Goal: Task Accomplishment & Management: Complete application form

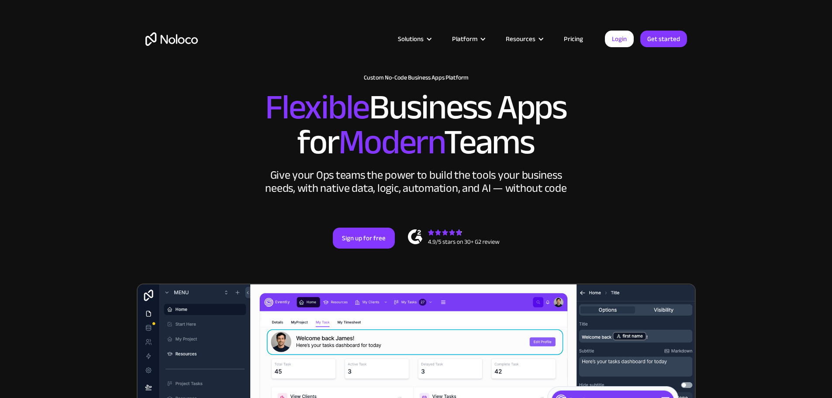
click at [579, 37] on link "Pricing" at bounding box center [573, 38] width 41 height 11
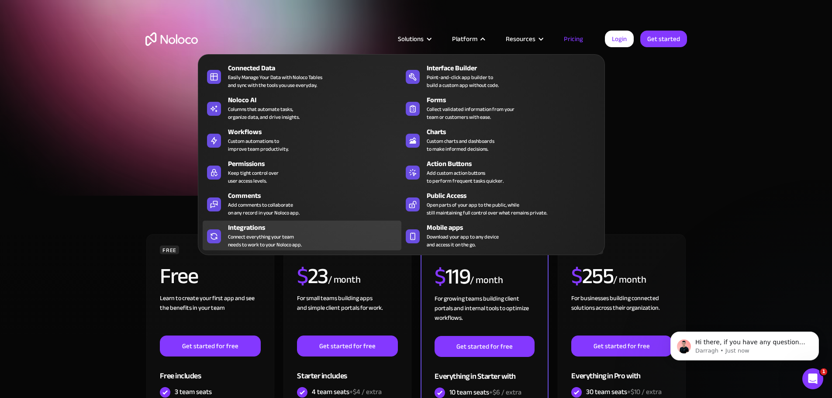
click at [274, 245] on div "Connect everything your team needs to work to your Noloco app." at bounding box center [265, 241] width 74 height 16
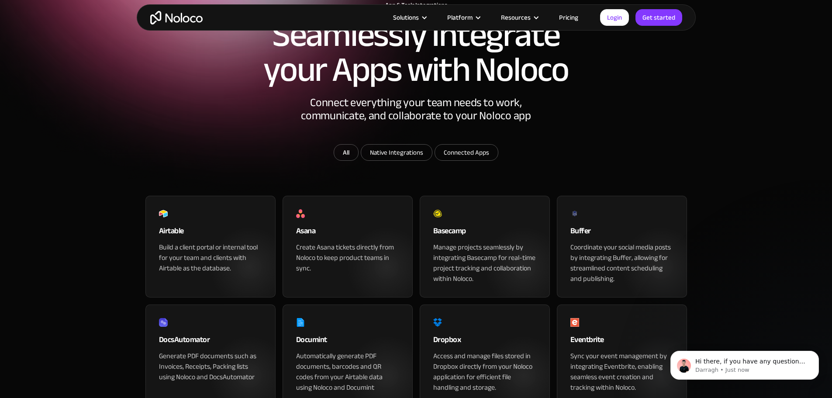
scroll to position [44, 0]
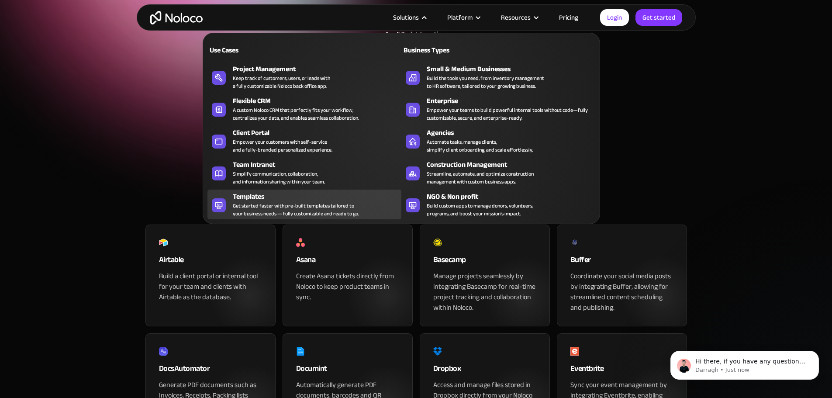
click at [249, 211] on div "Get started faster with pre-built templates tailored to your business needs — f…" at bounding box center [296, 210] width 126 height 16
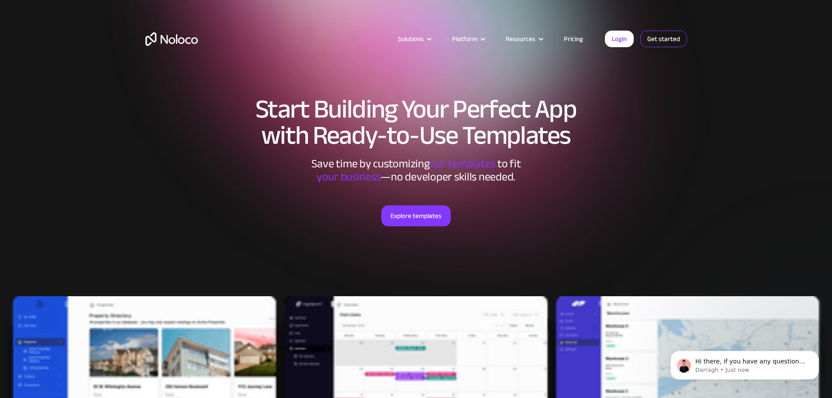
click at [670, 37] on link "Get started" at bounding box center [664, 39] width 47 height 17
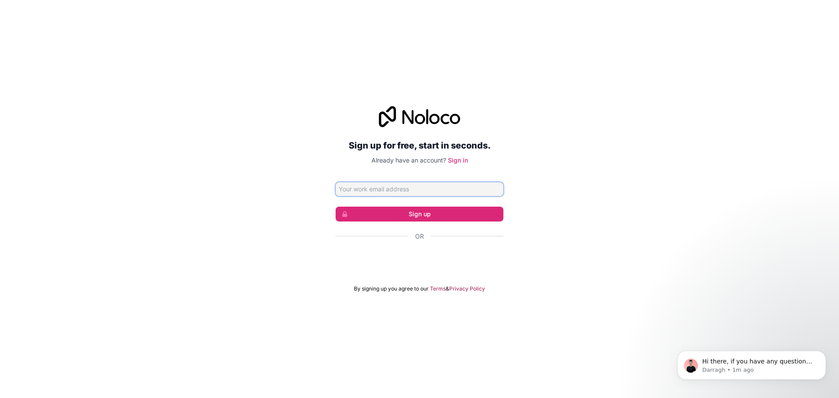
click at [399, 187] on input "Email address" at bounding box center [420, 189] width 168 height 14
click at [424, 213] on button "Sign up" at bounding box center [420, 214] width 168 height 15
click at [417, 186] on input "Email address" at bounding box center [420, 189] width 168 height 14
type input "d.sady@"
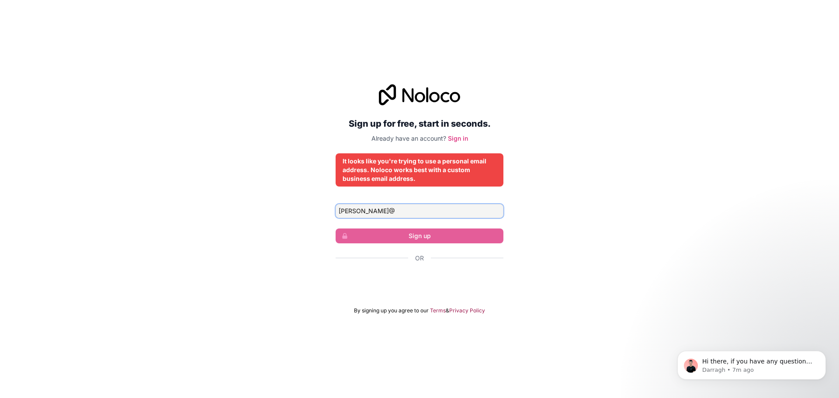
drag, startPoint x: 388, startPoint y: 215, endPoint x: 314, endPoint y: 208, distance: 74.2
click at [314, 208] on div "Sign up for free, start in seconds. Already have an account? Sign in It looks l…" at bounding box center [419, 199] width 839 height 254
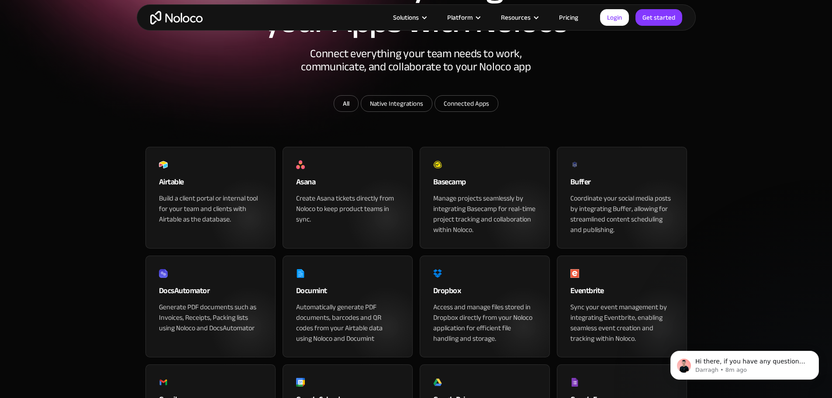
scroll to position [44, 0]
